Goal: Navigation & Orientation: Find specific page/section

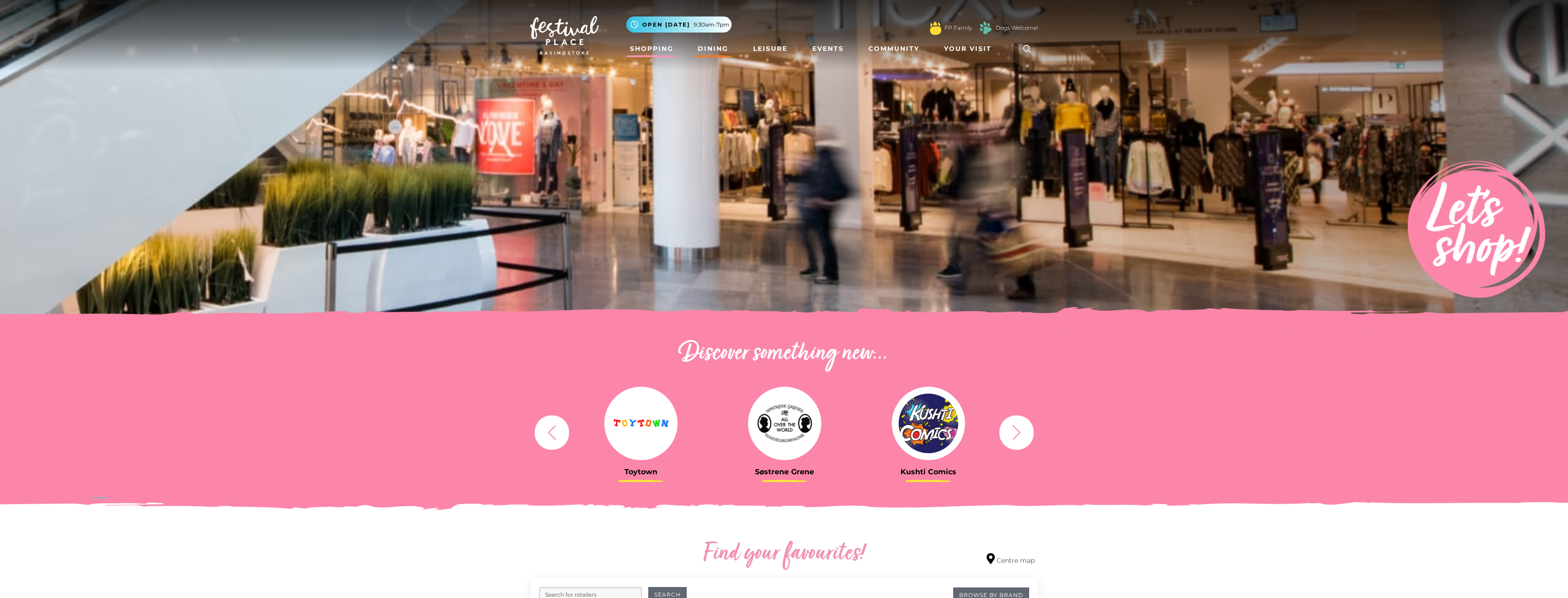
click at [710, 46] on link "Dining" at bounding box center [713, 49] width 38 height 17
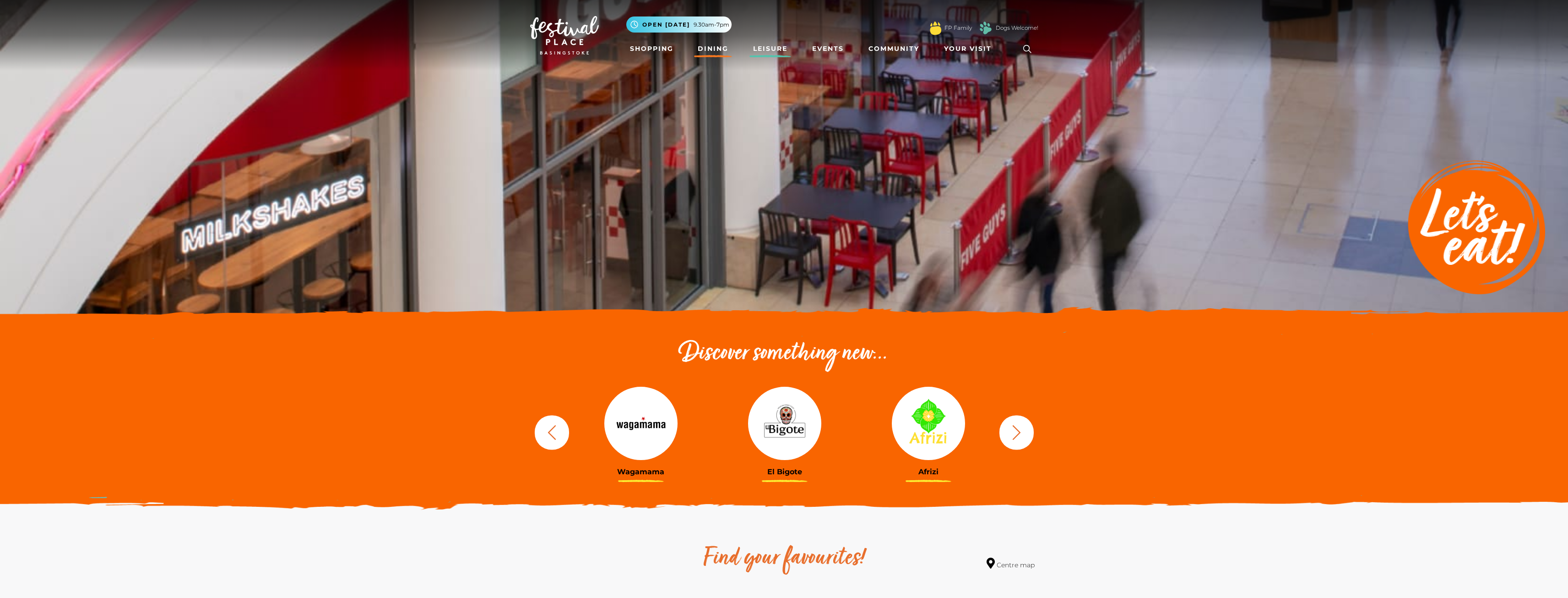
click at [773, 44] on link "Leisure" at bounding box center [770, 49] width 41 height 17
